Goal: Information Seeking & Learning: Learn about a topic

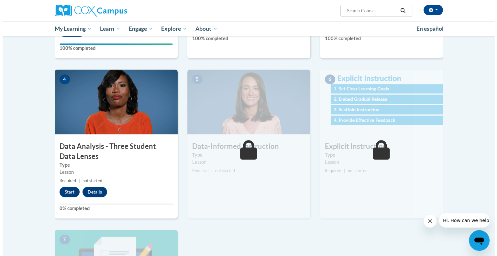
scroll to position [272, 0]
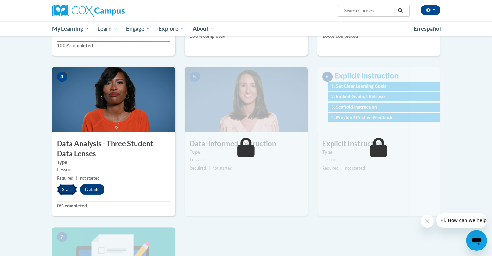
click at [64, 189] on button "Start" at bounding box center [67, 189] width 20 height 10
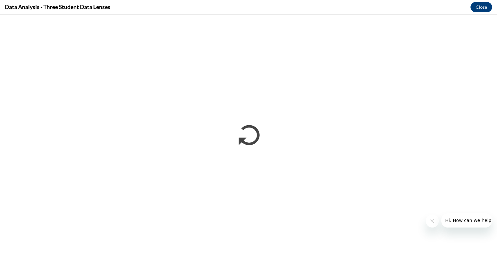
scroll to position [0, 0]
click at [432, 222] on icon "Close message from company" at bounding box center [431, 220] width 5 height 5
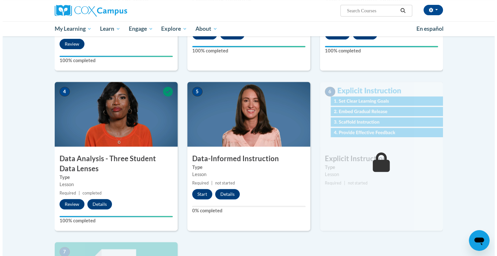
scroll to position [258, 0]
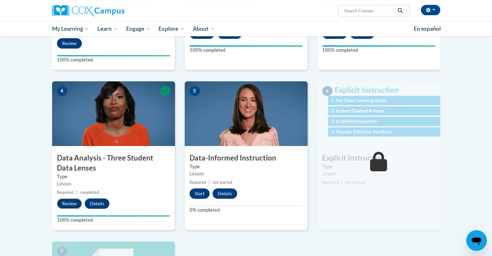
click at [72, 202] on button "Review" at bounding box center [69, 203] width 25 height 10
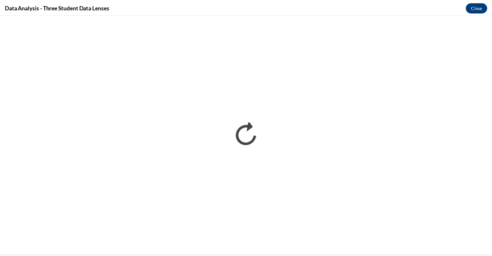
scroll to position [0, 0]
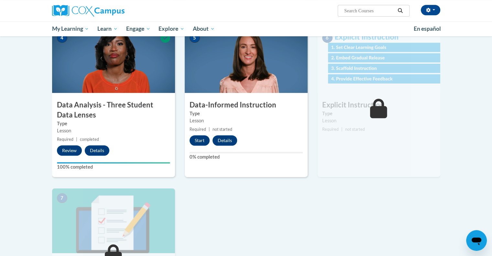
scroll to position [311, 0]
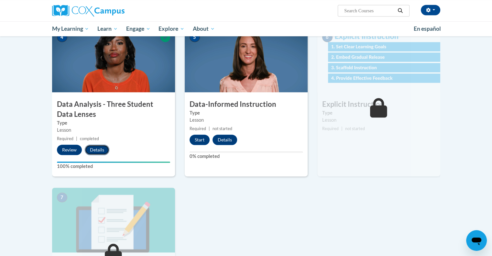
click at [98, 149] on button "Details" at bounding box center [97, 150] width 25 height 10
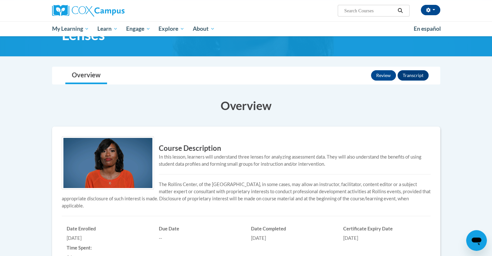
scroll to position [47, 0]
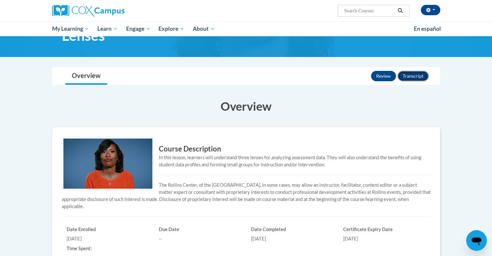
click at [414, 75] on button "Transcript" at bounding box center [413, 76] width 31 height 10
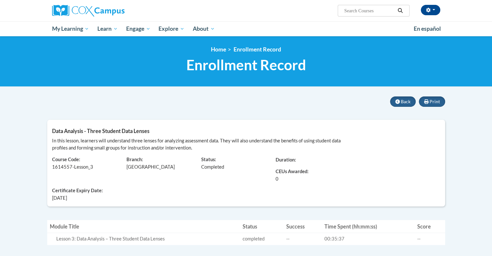
scroll to position [1, 0]
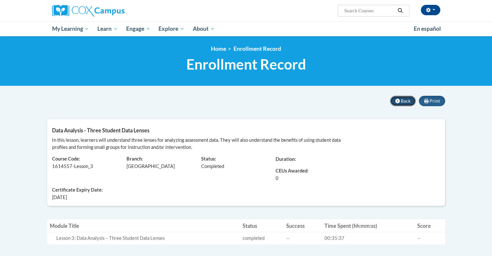
click at [404, 101] on span "Back" at bounding box center [406, 101] width 10 height 6
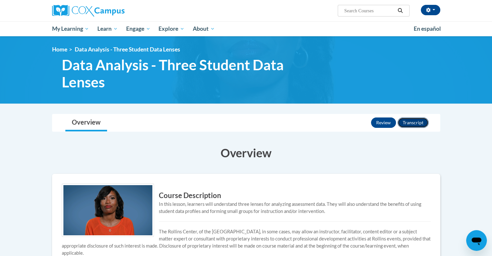
click at [409, 124] on button "Transcript" at bounding box center [413, 122] width 31 height 10
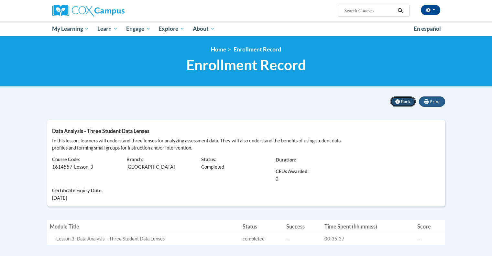
click at [402, 104] on span "Back" at bounding box center [406, 102] width 10 height 6
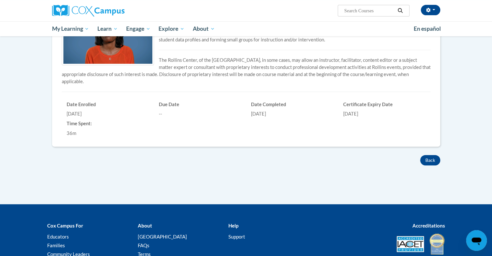
scroll to position [172, 0]
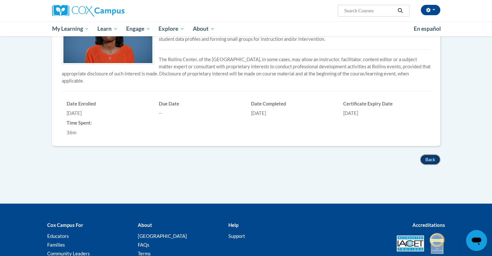
click at [425, 158] on button "Back" at bounding box center [430, 159] width 20 height 10
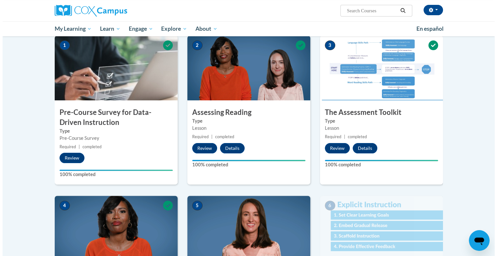
scroll to position [144, 0]
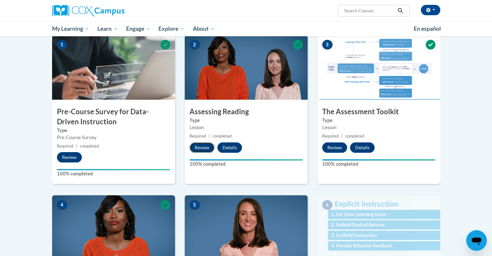
click at [203, 148] on button "Review" at bounding box center [202, 147] width 25 height 10
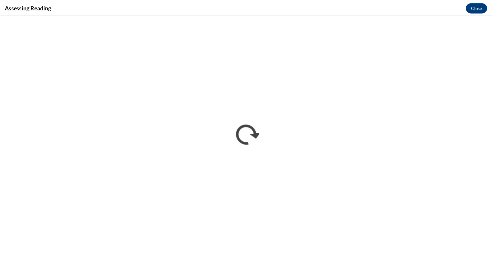
scroll to position [0, 0]
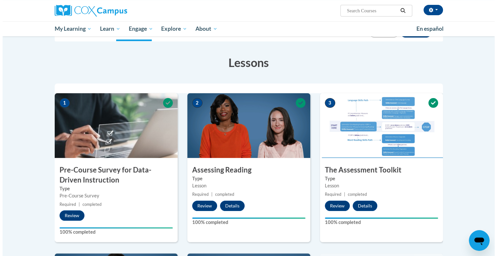
scroll to position [87, 0]
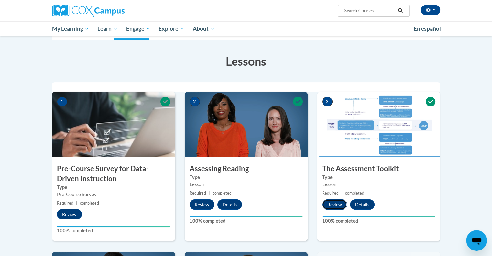
click at [332, 205] on button "Review" at bounding box center [334, 204] width 25 height 10
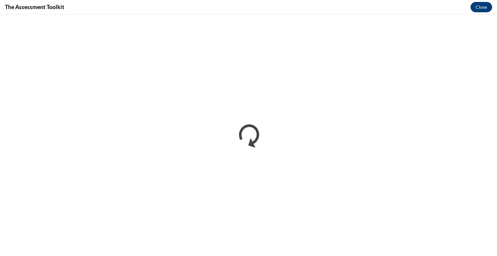
scroll to position [0, 0]
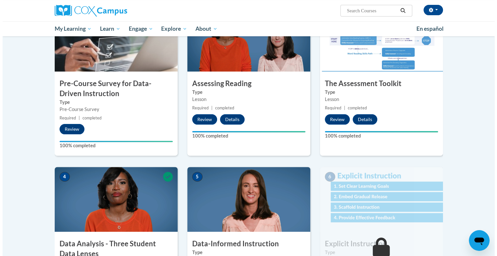
scroll to position [247, 0]
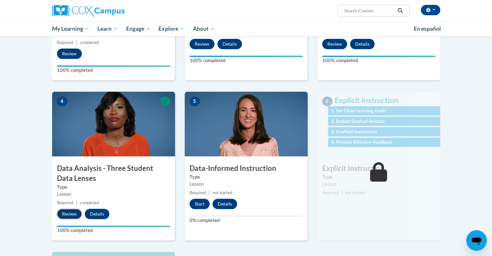
click at [70, 215] on button "Review" at bounding box center [69, 214] width 25 height 10
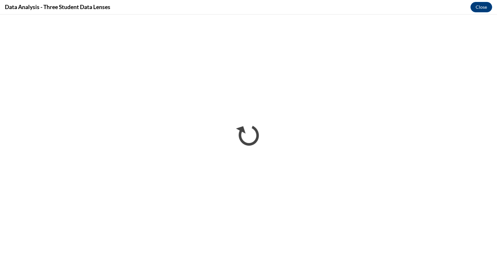
scroll to position [0, 0]
